Goal: Transaction & Acquisition: Purchase product/service

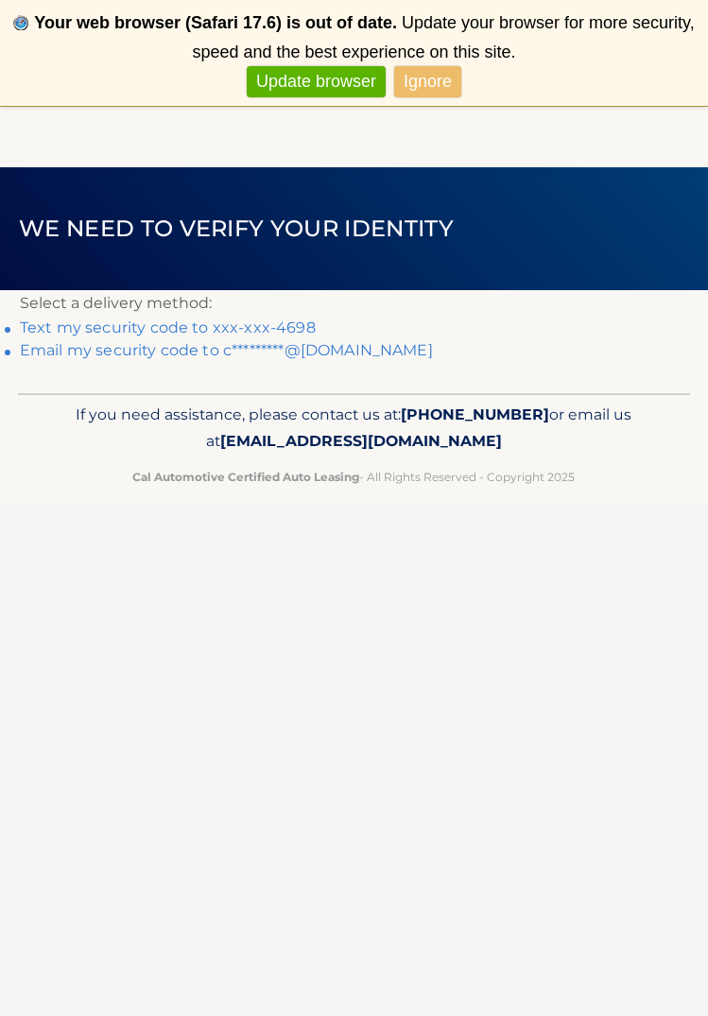
drag, startPoint x: 0, startPoint y: 0, endPoint x: 427, endPoint y: 85, distance: 435.7
click at [427, 85] on link "Ignore" at bounding box center [427, 81] width 67 height 31
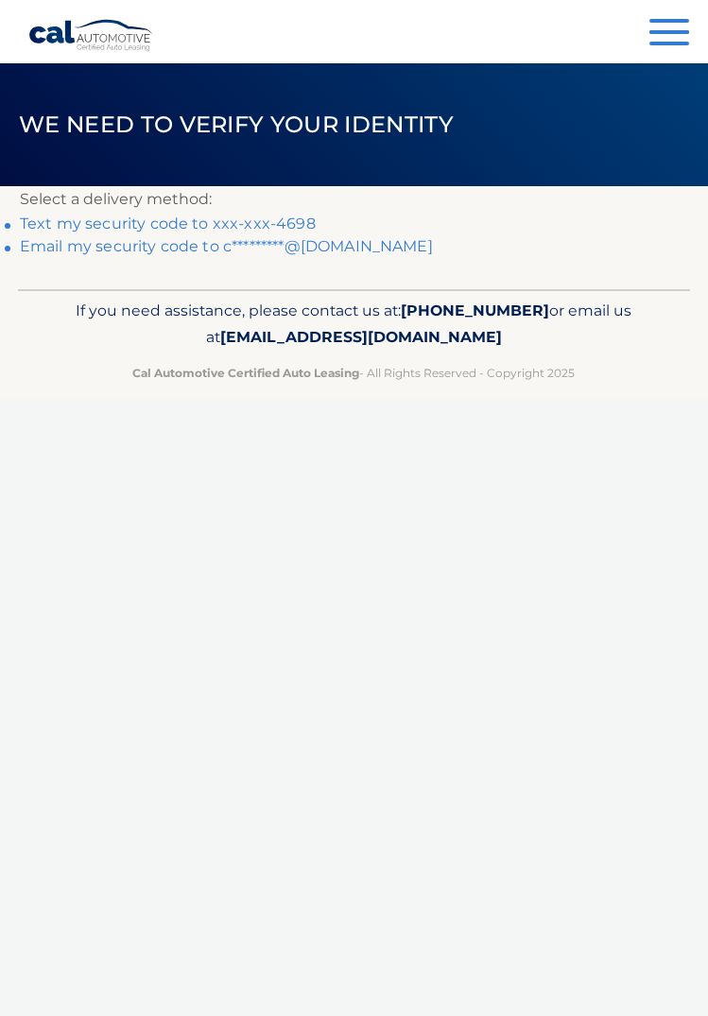
drag, startPoint x: 427, startPoint y: 85, endPoint x: 236, endPoint y: 221, distance: 234.5
click at [236, 221] on link "Text my security code to xxx-xxx-4698" at bounding box center [168, 224] width 296 height 18
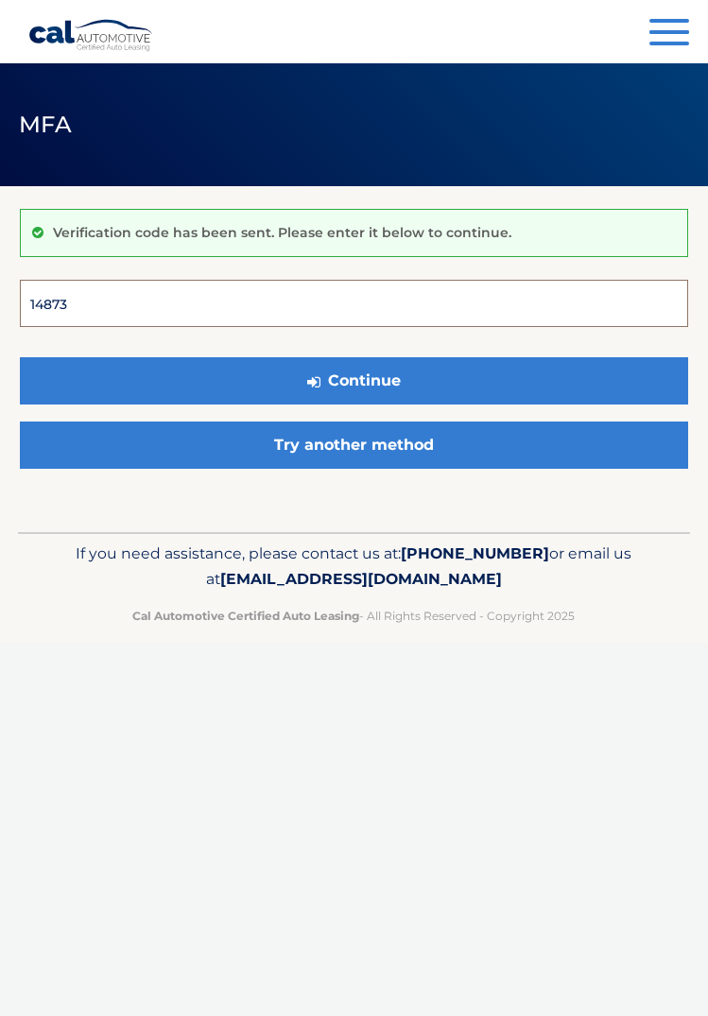
type input "148739"
click at [354, 380] on button "Continue" at bounding box center [354, 380] width 668 height 47
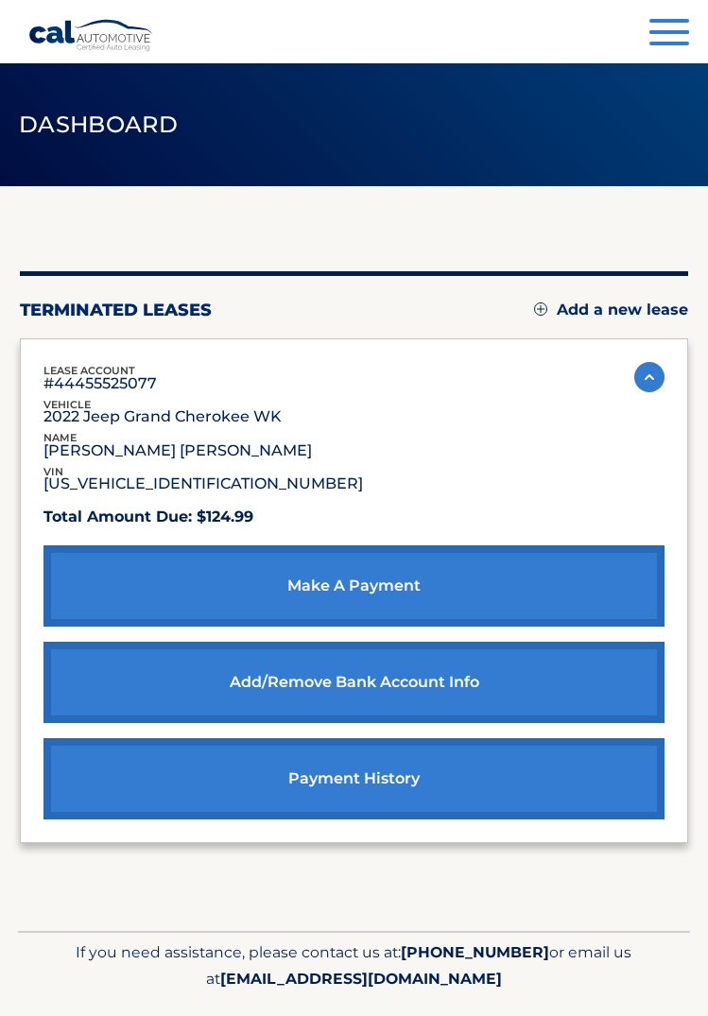
click at [293, 594] on link "make a payment" at bounding box center [353, 585] width 621 height 81
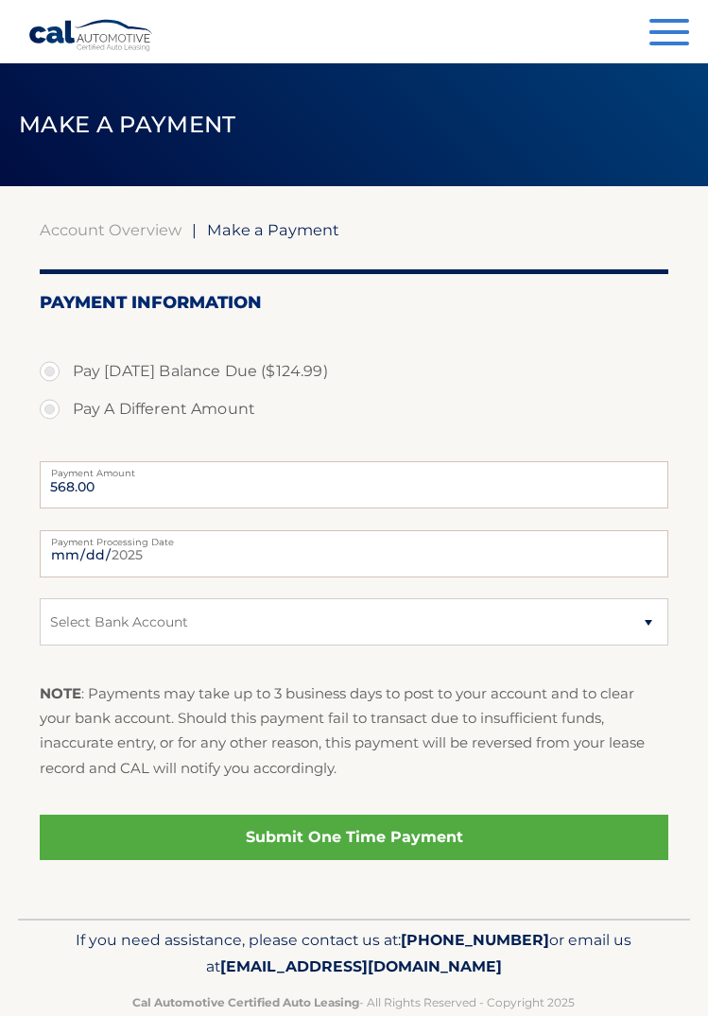
click at [48, 409] on label "Pay A Different Amount" at bounding box center [355, 409] width 630 height 38
click at [48, 409] on input "Pay A Different Amount" at bounding box center [56, 405] width 19 height 30
radio input "true"
drag, startPoint x: 0, startPoint y: 0, endPoint x: 190, endPoint y: 482, distance: 518.2
click at [190, 482] on input "Payment Amount" at bounding box center [355, 484] width 630 height 47
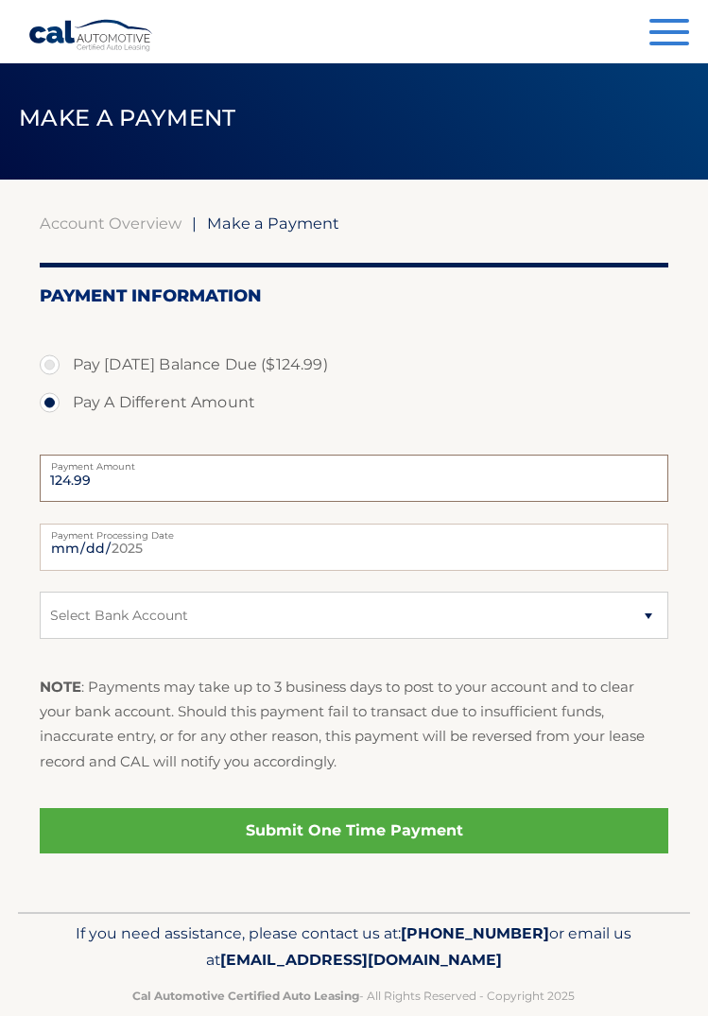
scroll to position [7, 0]
type input "124.99"
select select "NmU0MzgwNGItZGY3My00ODdhLWEyYWEtMzI1MTU1MzljNWIz"
drag, startPoint x: 649, startPoint y: 622, endPoint x: 279, endPoint y: 829, distance: 424.5
click at [279, 829] on link "Submit One Time Payment" at bounding box center [355, 830] width 630 height 45
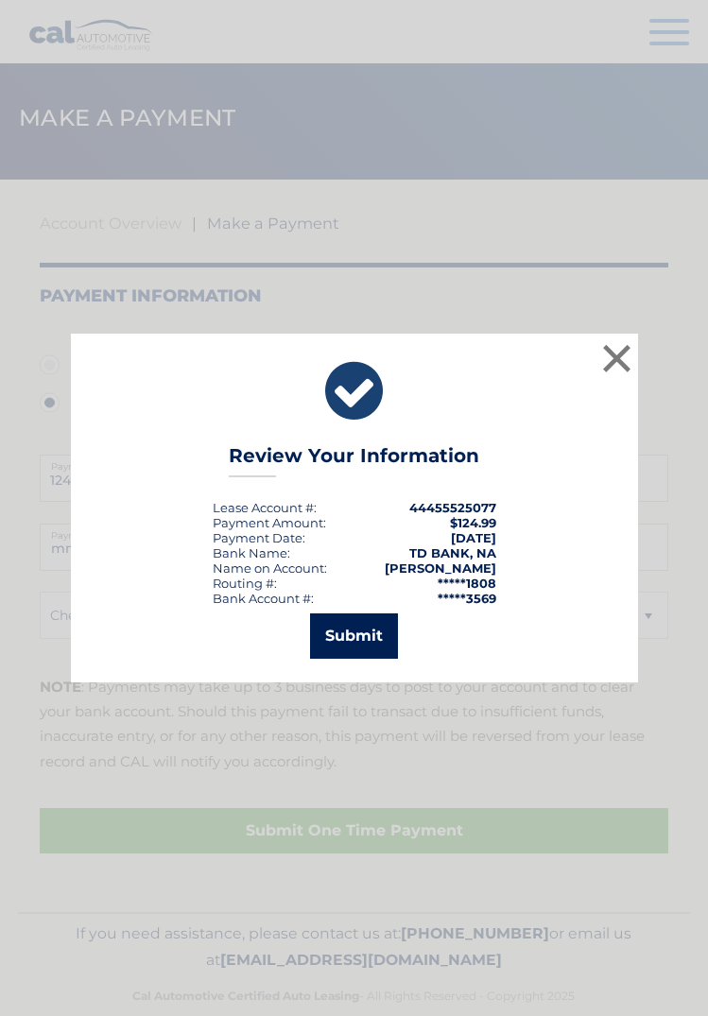
drag, startPoint x: 279, startPoint y: 829, endPoint x: 371, endPoint y: 634, distance: 215.3
click at [371, 634] on button "Submit" at bounding box center [354, 636] width 88 height 45
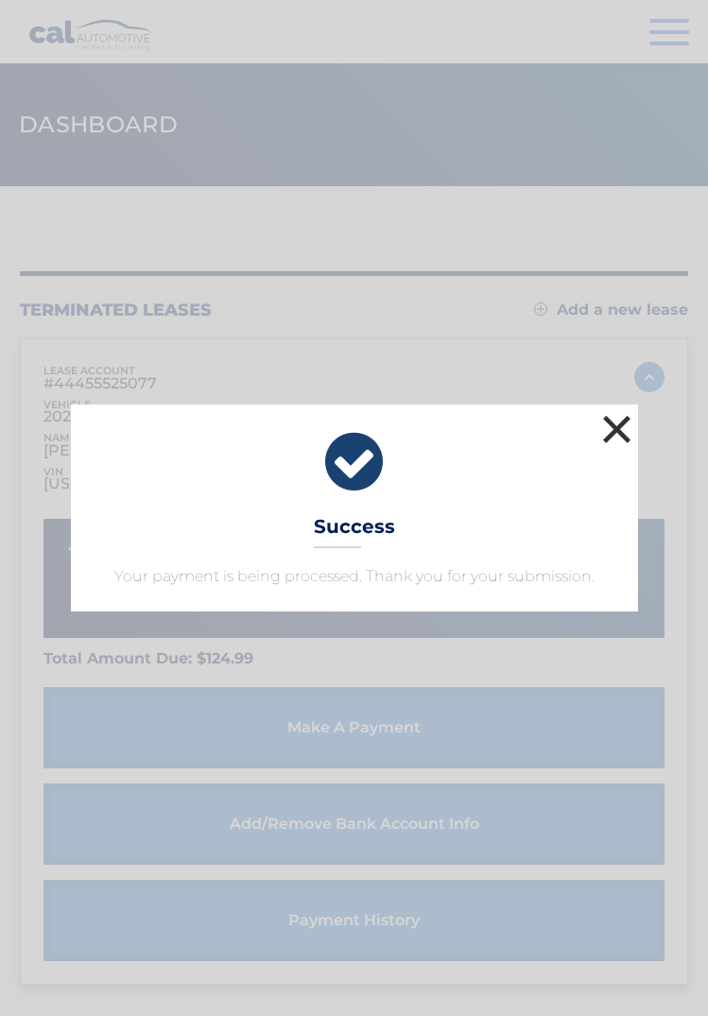
drag, startPoint x: 0, startPoint y: 0, endPoint x: 619, endPoint y: 426, distance: 751.8
click at [619, 426] on button "×" at bounding box center [617, 429] width 38 height 38
